Goal: Communication & Community: Answer question/provide support

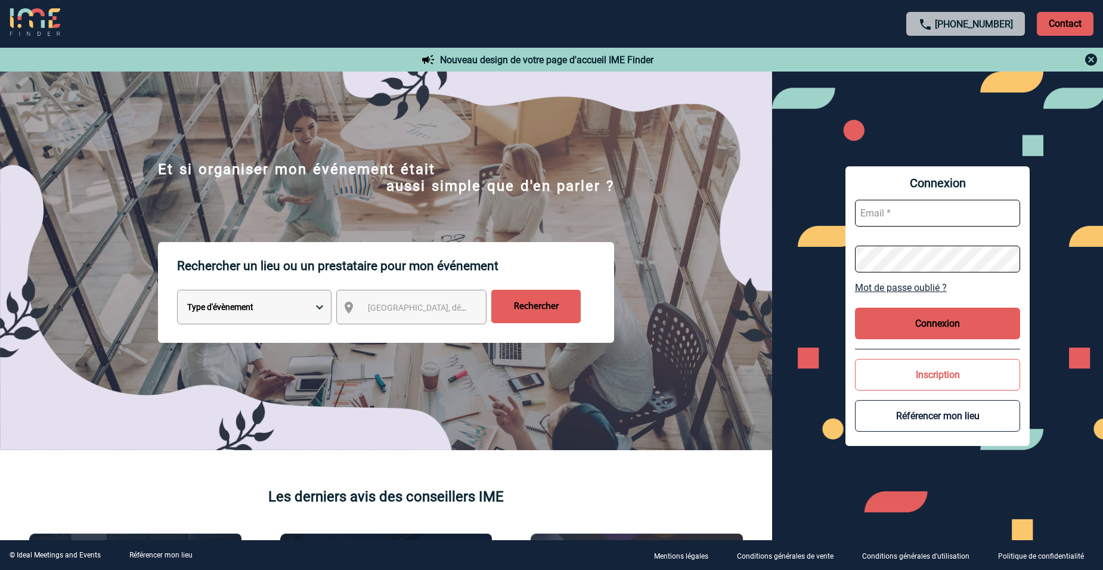
drag, startPoint x: 901, startPoint y: 228, endPoint x: 902, endPoint y: 214, distance: 14.3
click at [901, 226] on form at bounding box center [938, 236] width 166 height 92
click at [901, 213] on input "text" at bounding box center [938, 213] width 166 height 27
type input "virginie.goullianne@albea-patrimoine.com"
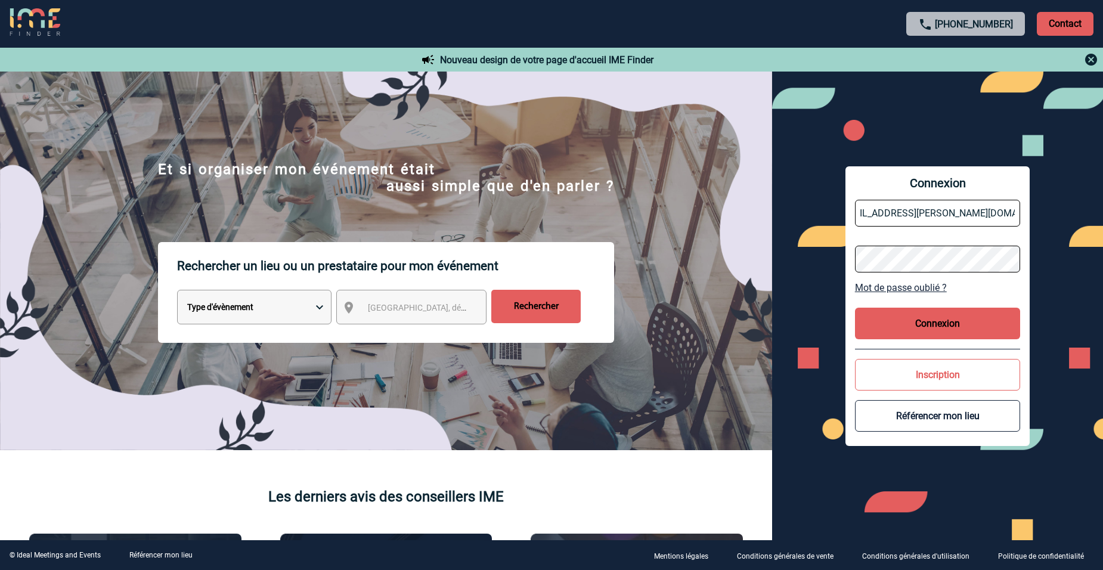
scroll to position [0, 0]
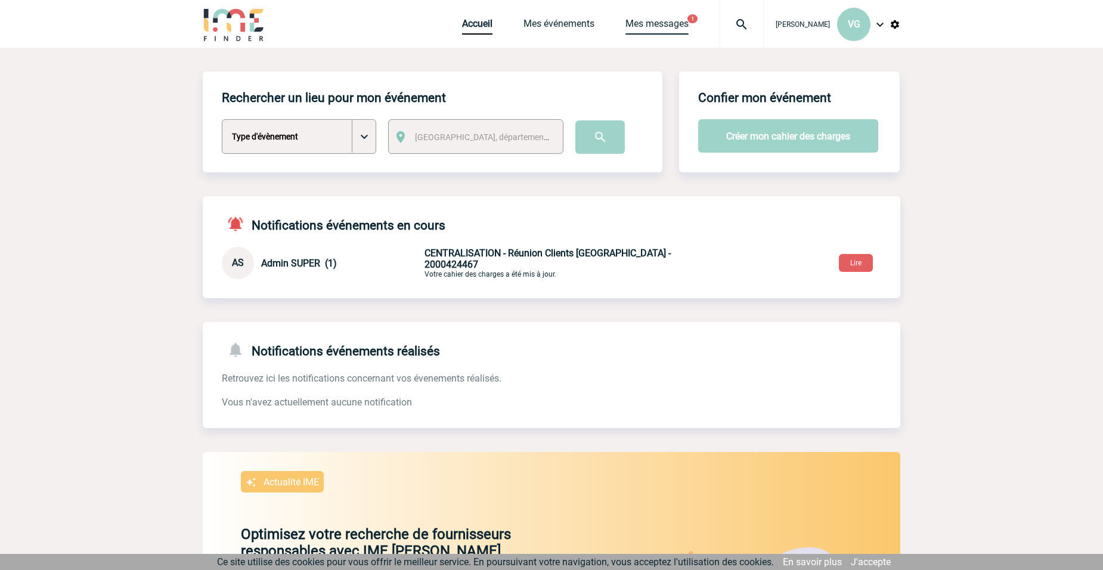
click at [652, 24] on link "Mes messages" at bounding box center [656, 26] width 63 height 17
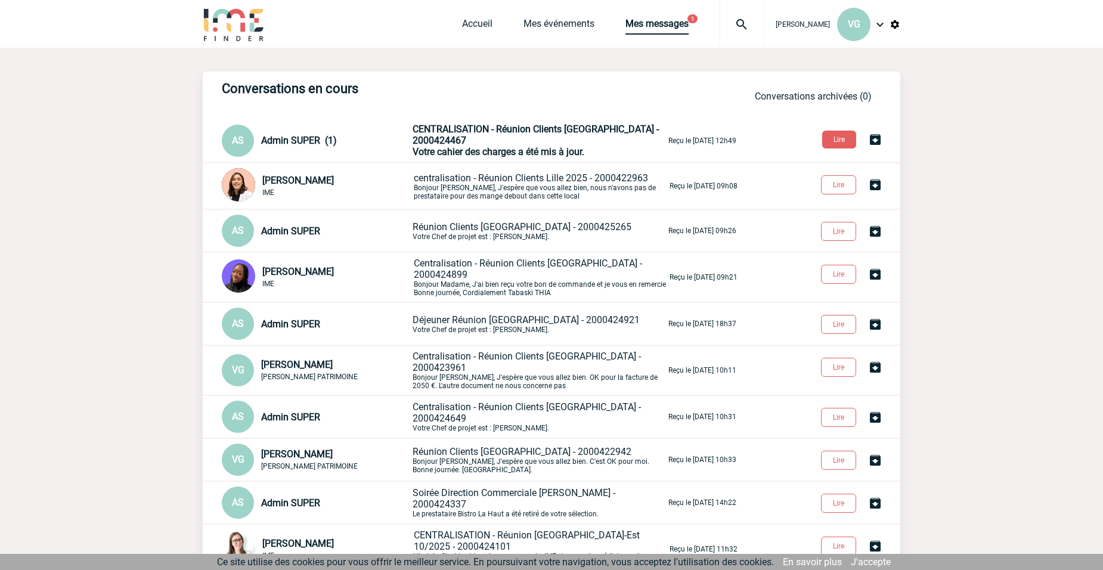
click at [629, 23] on link "Mes messages" at bounding box center [656, 26] width 63 height 17
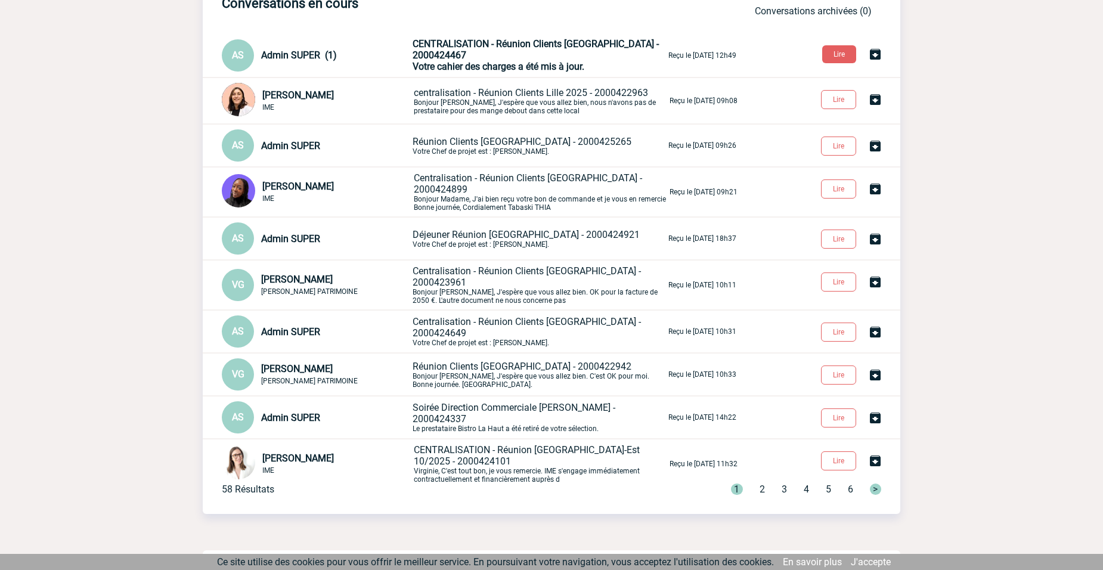
scroll to position [91, 0]
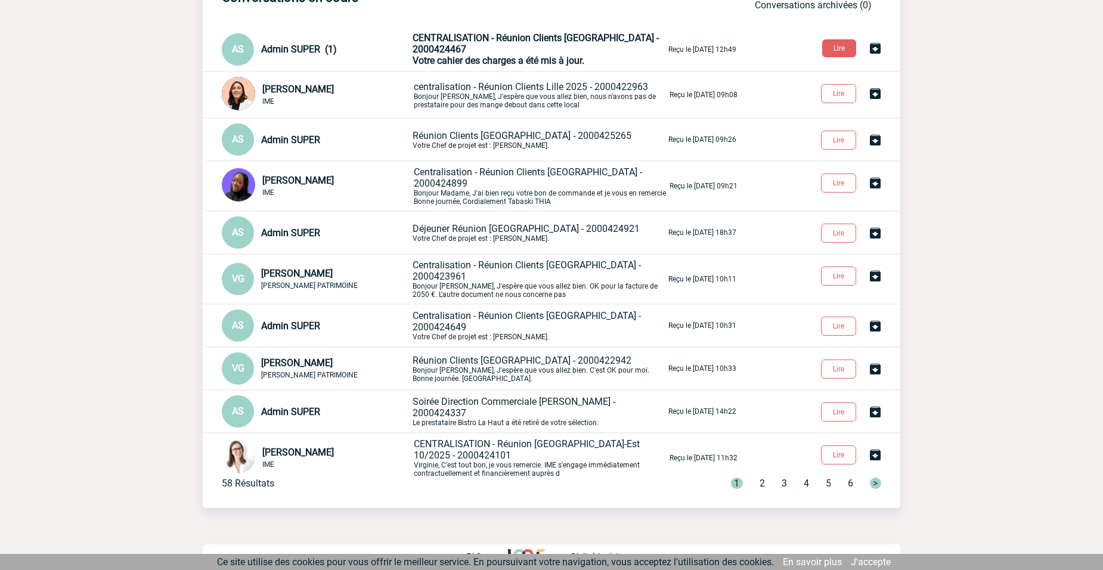
click at [761, 478] on span "2" at bounding box center [762, 483] width 5 height 11
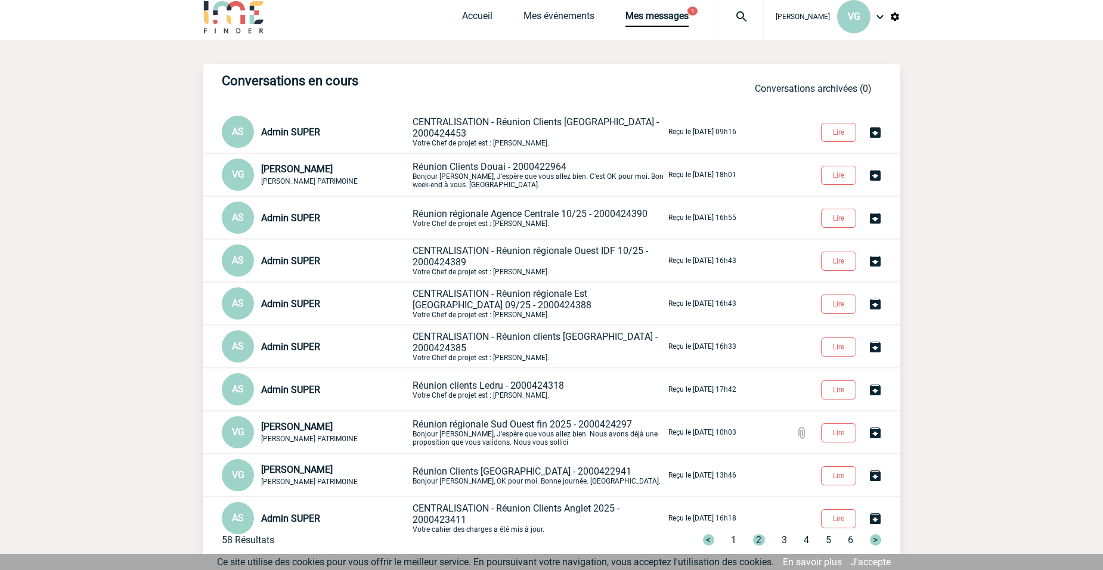
scroll to position [0, 0]
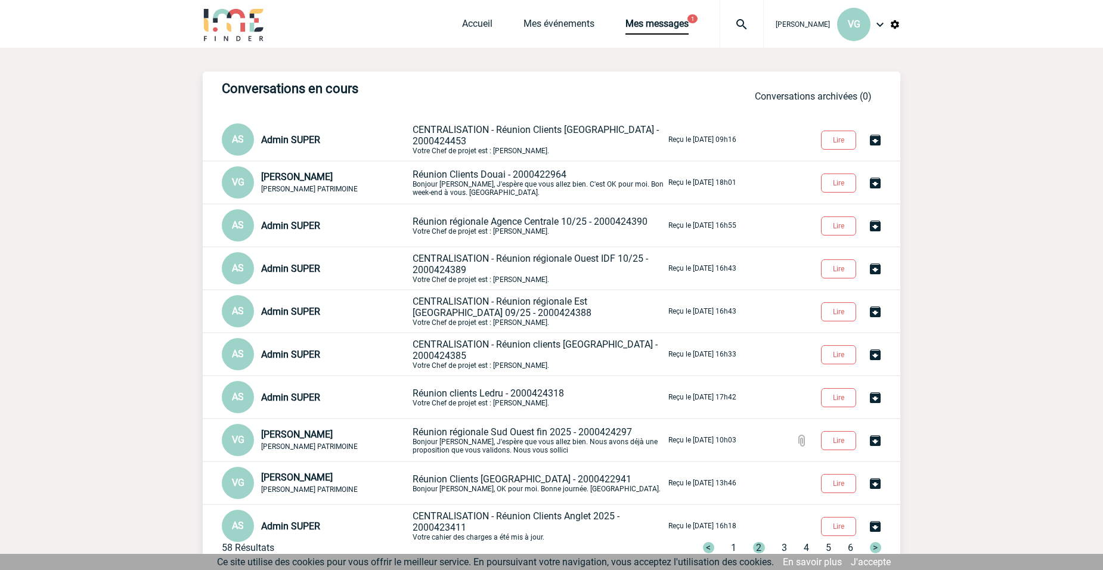
click at [494, 131] on span "CENTRALISATION - Réunion Clients Montpellier - 2000424453" at bounding box center [536, 135] width 246 height 23
